Goal: Task Accomplishment & Management: Use online tool/utility

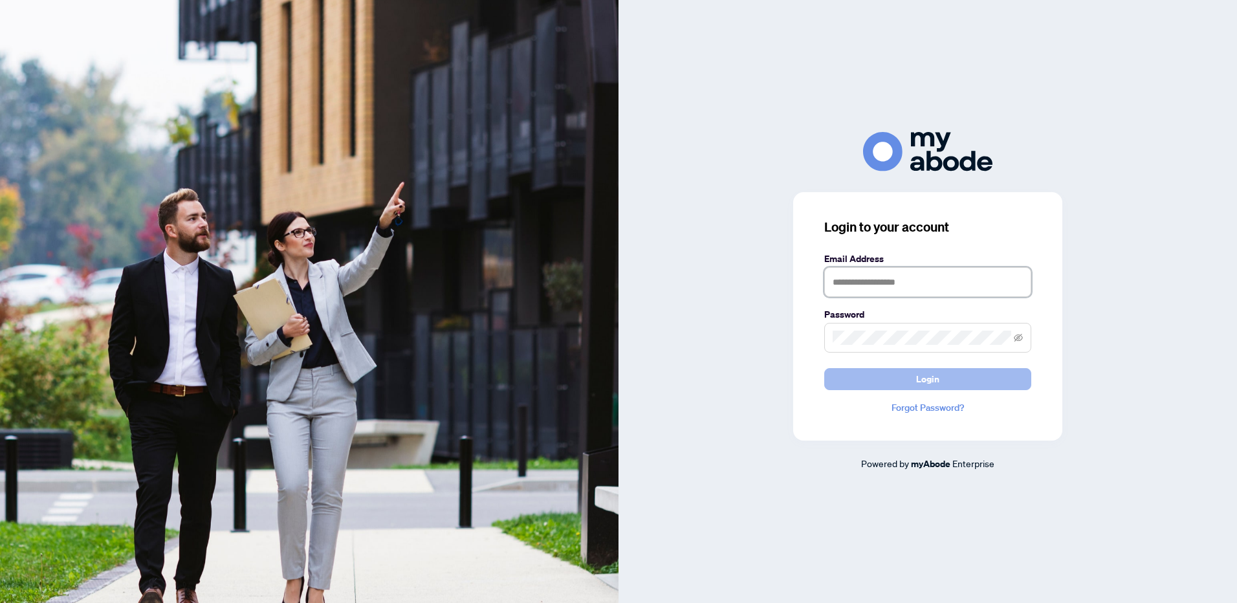
type input "**********"
click at [916, 377] on button "Login" at bounding box center [927, 379] width 207 height 22
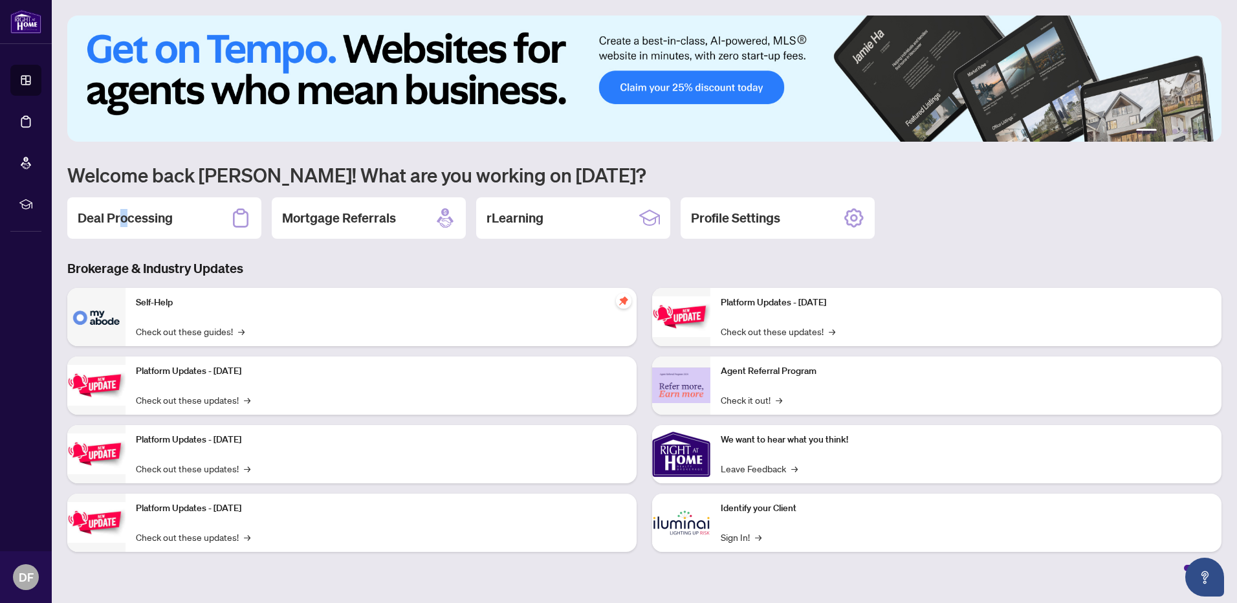
click at [124, 224] on h2 "Deal Processing" at bounding box center [125, 218] width 95 height 18
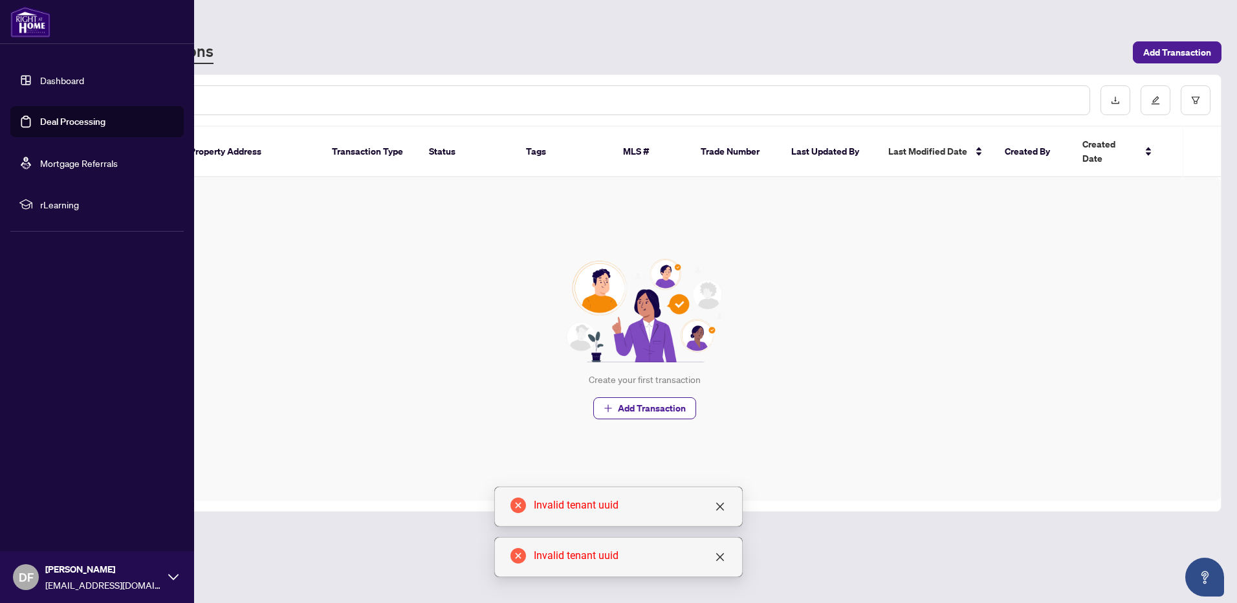
click at [50, 84] on link "Dashboard" at bounding box center [62, 80] width 44 height 12
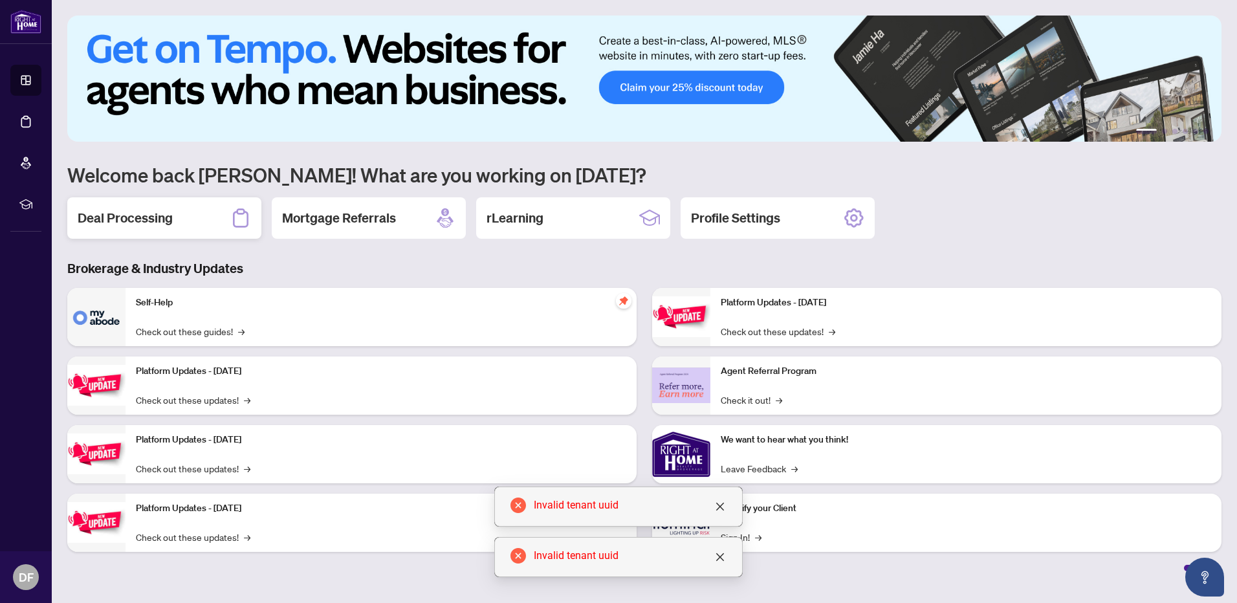
click at [132, 215] on h2 "Deal Processing" at bounding box center [125, 218] width 95 height 18
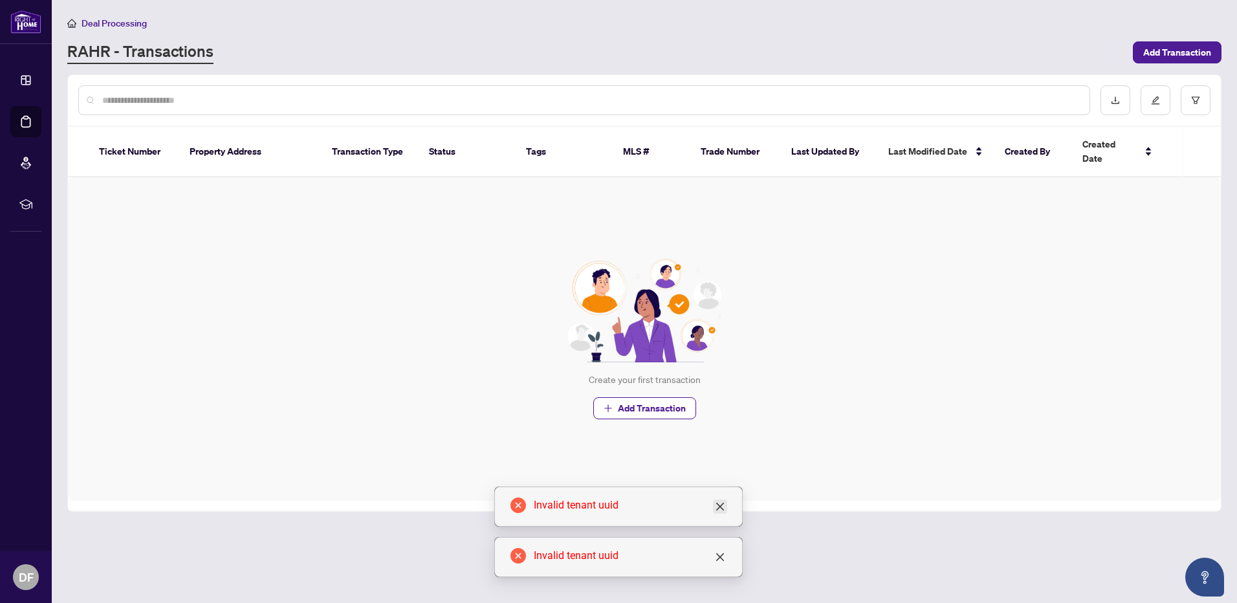
click at [723, 508] on icon "close" at bounding box center [720, 506] width 10 height 10
click at [720, 562] on link "Close" at bounding box center [720, 557] width 14 height 14
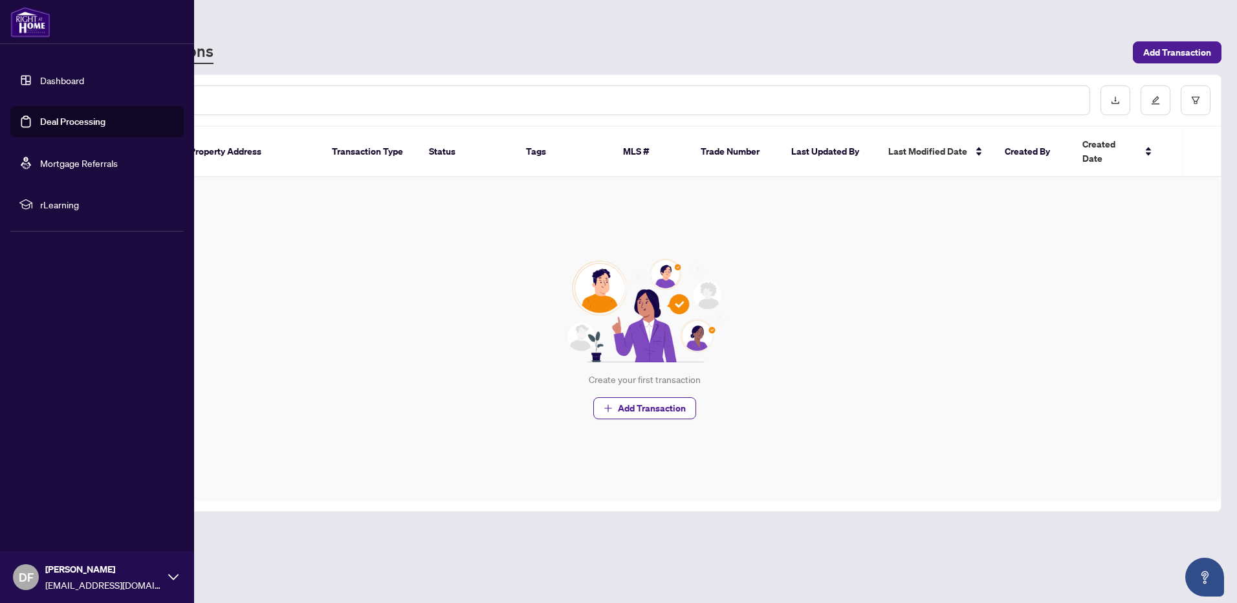
click at [34, 15] on img at bounding box center [30, 21] width 40 height 31
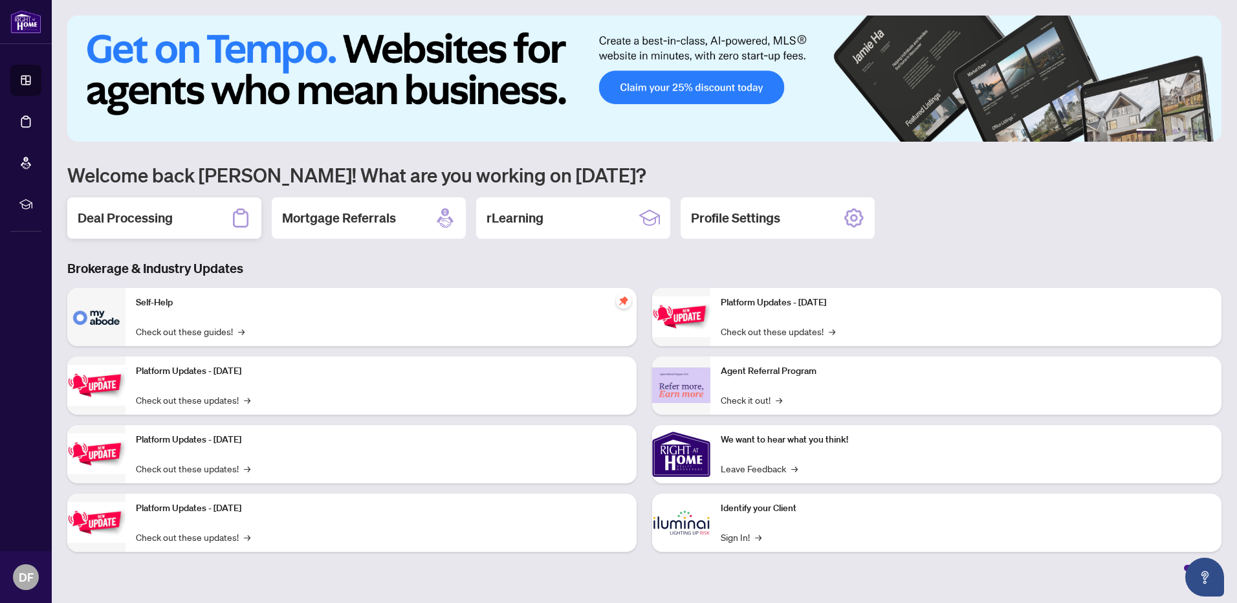
click at [214, 215] on div "Deal Processing" at bounding box center [164, 217] width 194 height 41
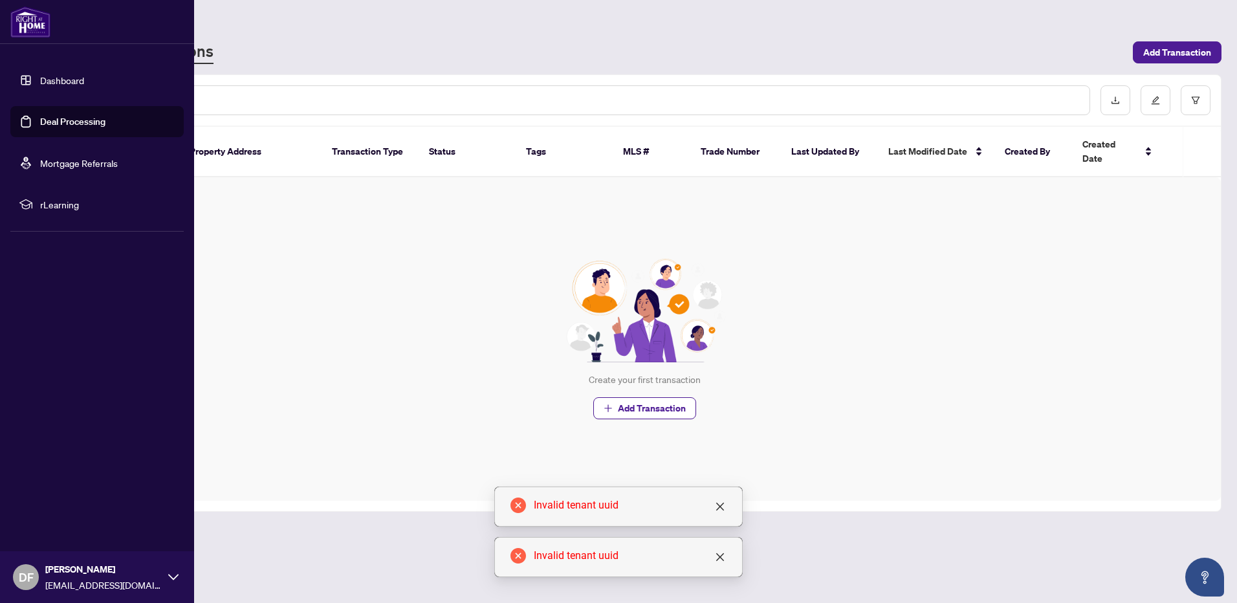
click at [57, 74] on link "Dashboard" at bounding box center [62, 80] width 44 height 12
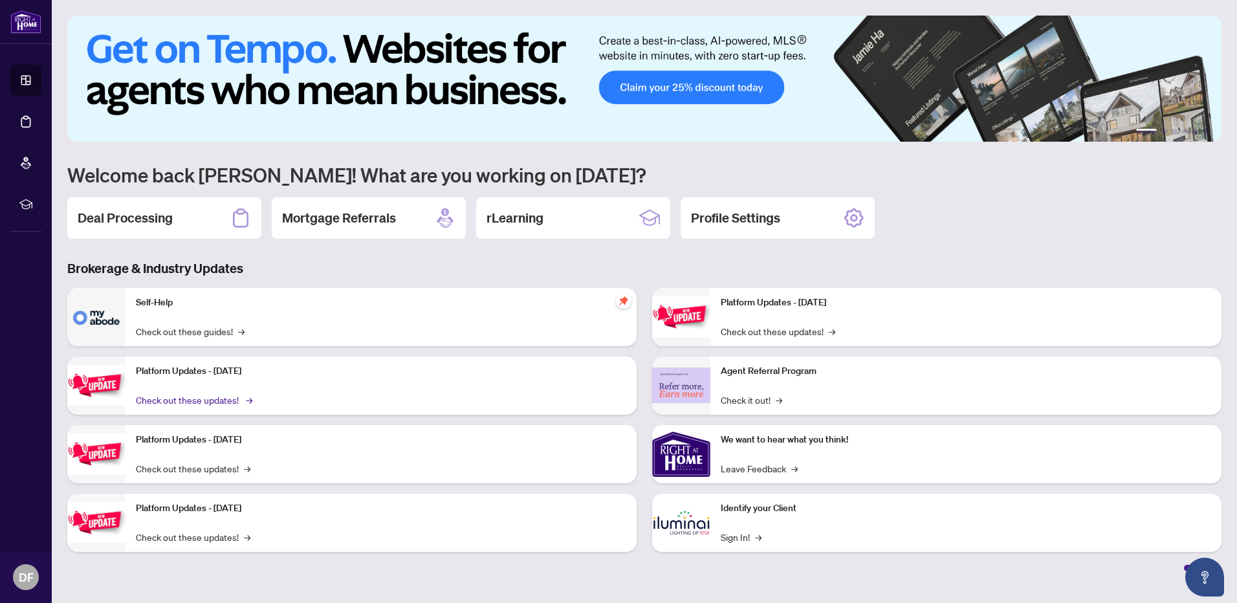
click at [225, 405] on link "Check out these updates! →" at bounding box center [193, 400] width 115 height 14
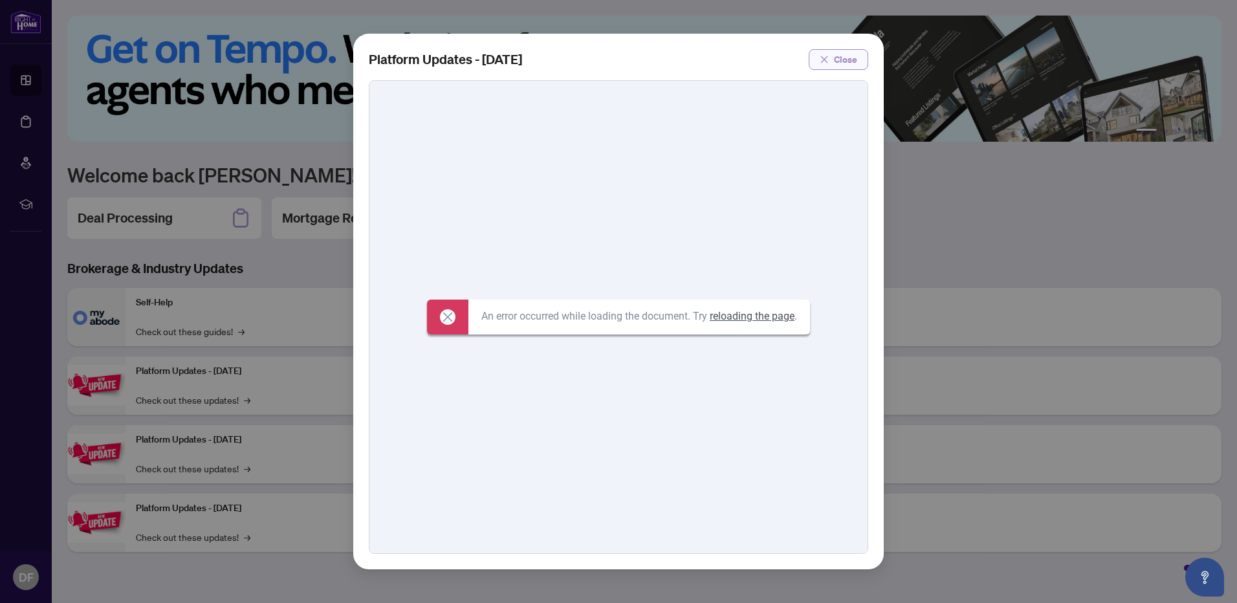
click at [837, 61] on span "Close" at bounding box center [845, 59] width 23 height 21
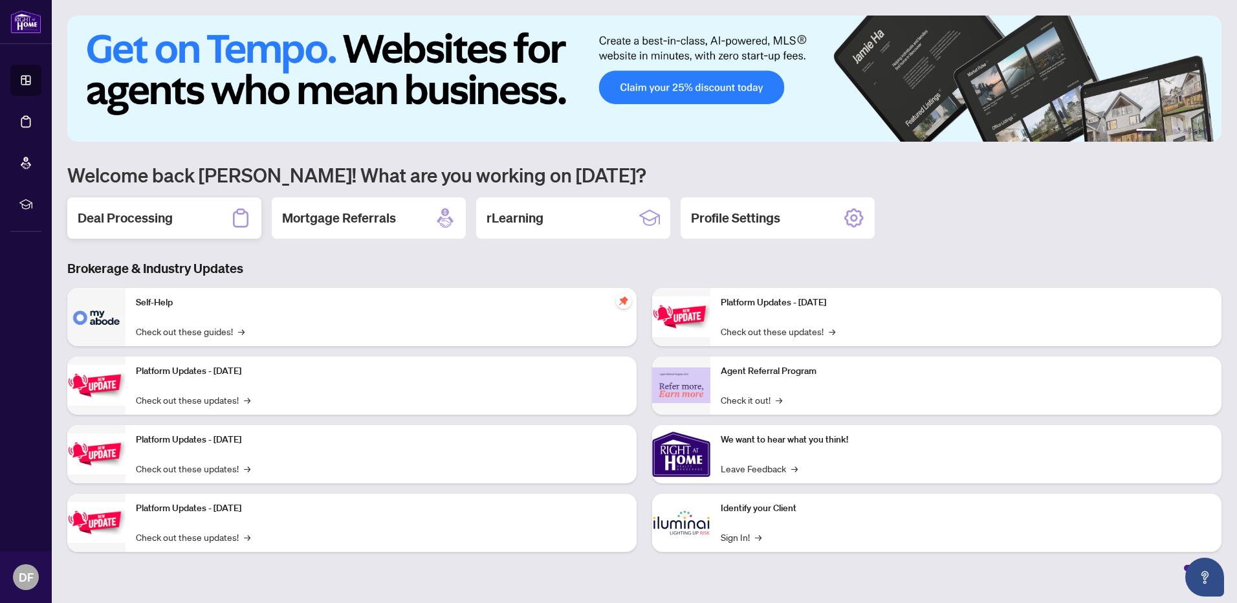
click at [182, 218] on div "Deal Processing" at bounding box center [164, 217] width 194 height 41
